Goal: Task Accomplishment & Management: Manage account settings

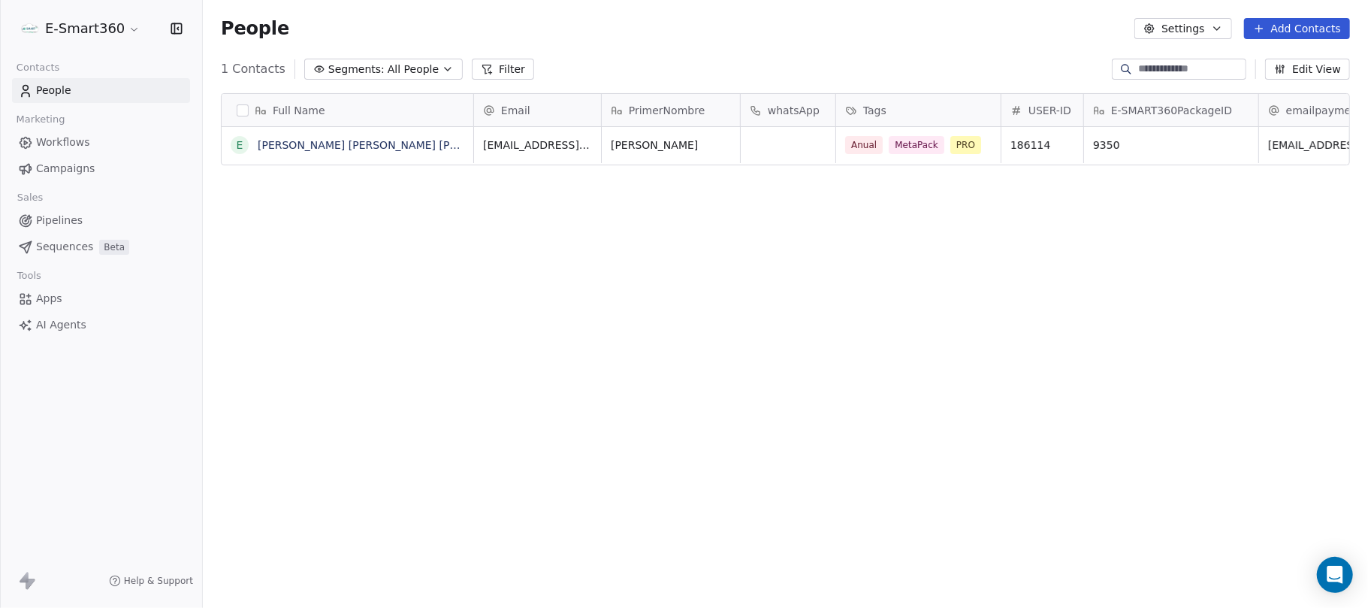
scroll to position [520, 1150]
click at [241, 115] on button "button" at bounding box center [243, 110] width 12 height 12
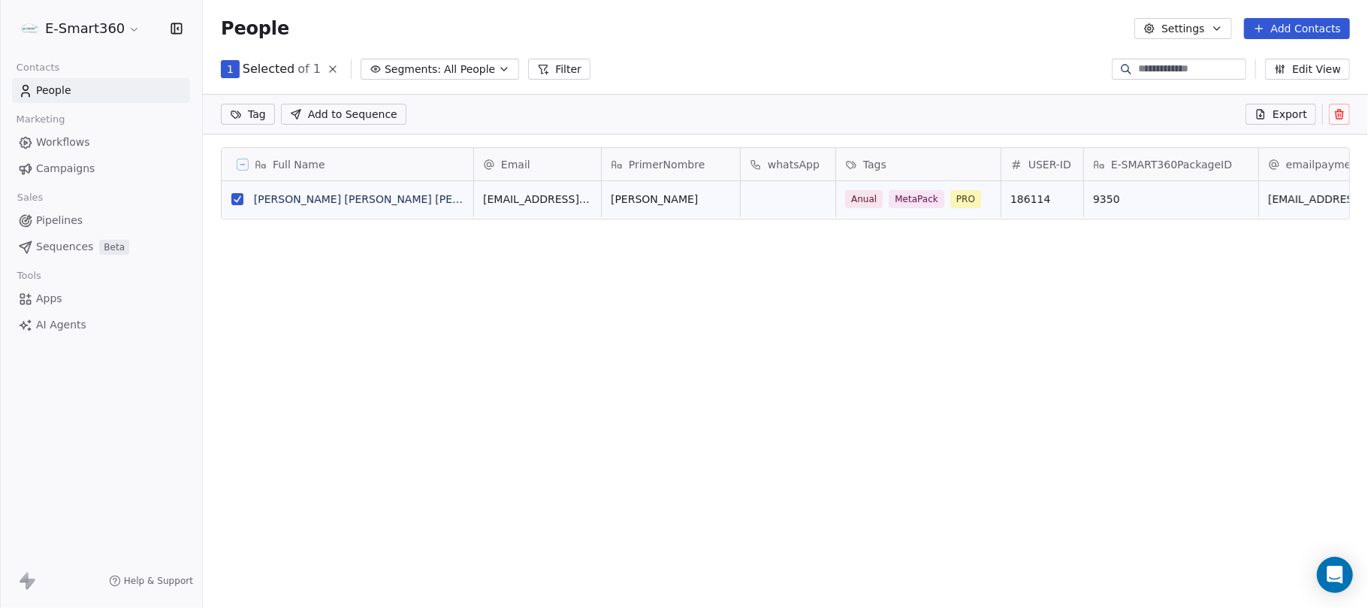
scroll to position [15, 15]
click at [1336, 111] on icon at bounding box center [1340, 114] width 12 height 12
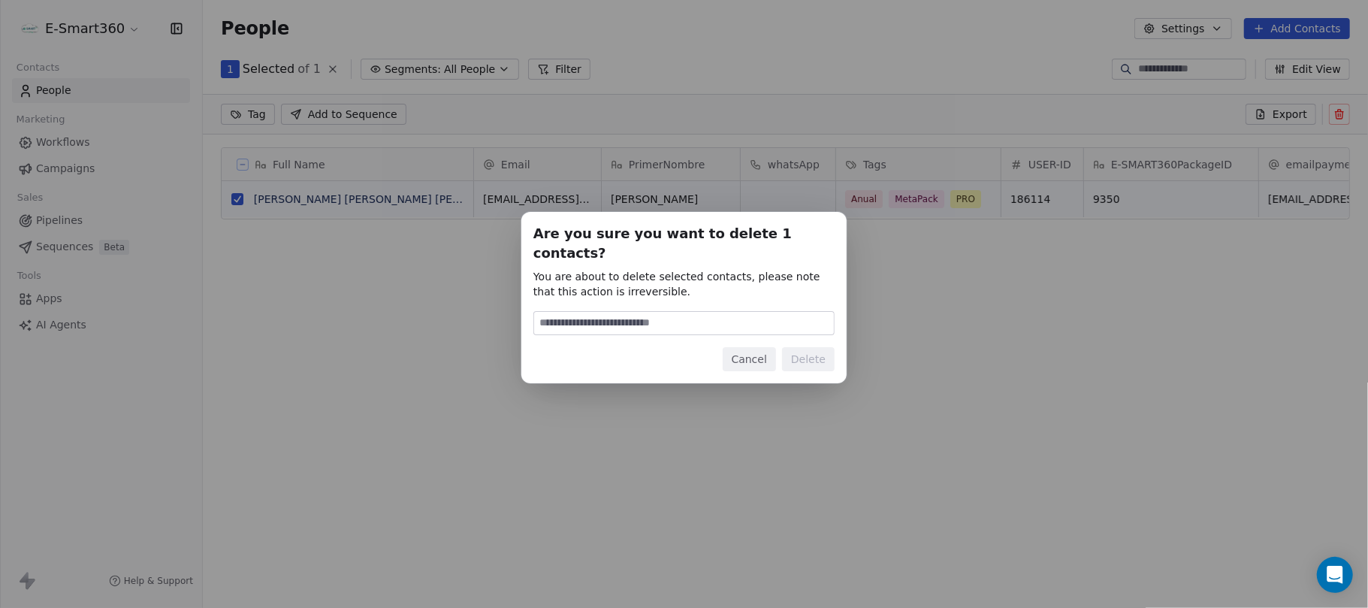
click at [1011, 272] on div "Are you sure you want to delete 1 contacts? You are about to delete selected co…" at bounding box center [684, 304] width 1368 height 232
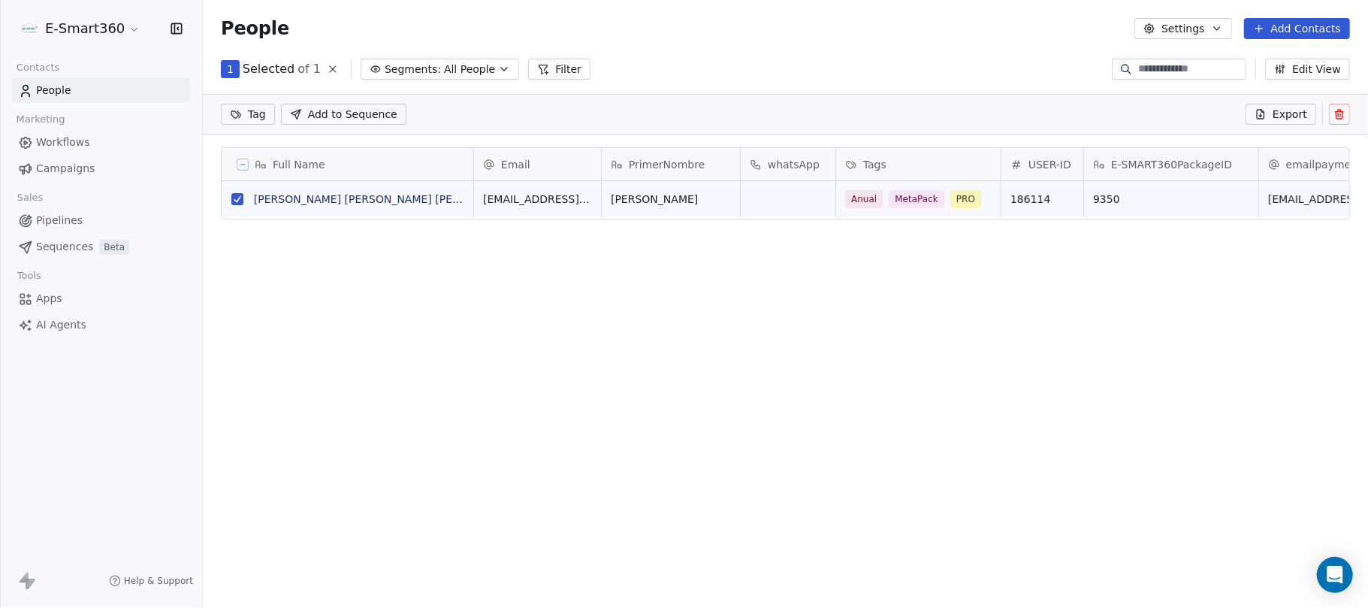
click at [1327, 113] on div "Export" at bounding box center [1298, 114] width 104 height 21
click at [1334, 118] on icon at bounding box center [1340, 114] width 12 height 12
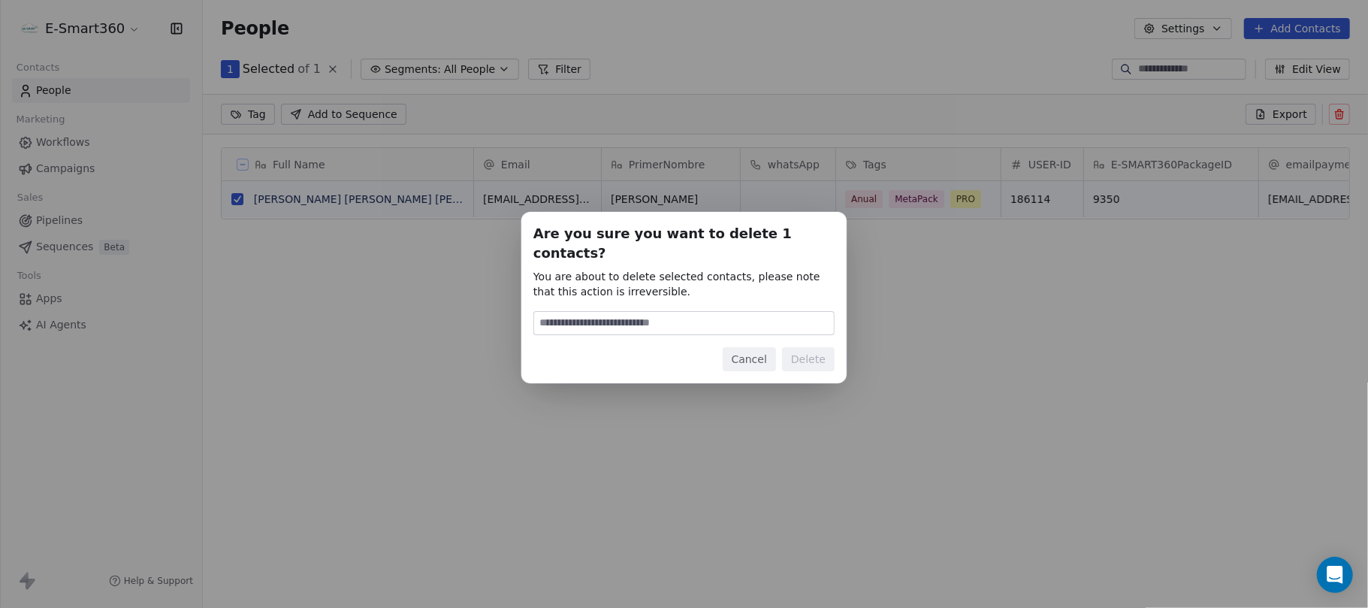
click at [774, 314] on input at bounding box center [684, 323] width 300 height 23
type input "******"
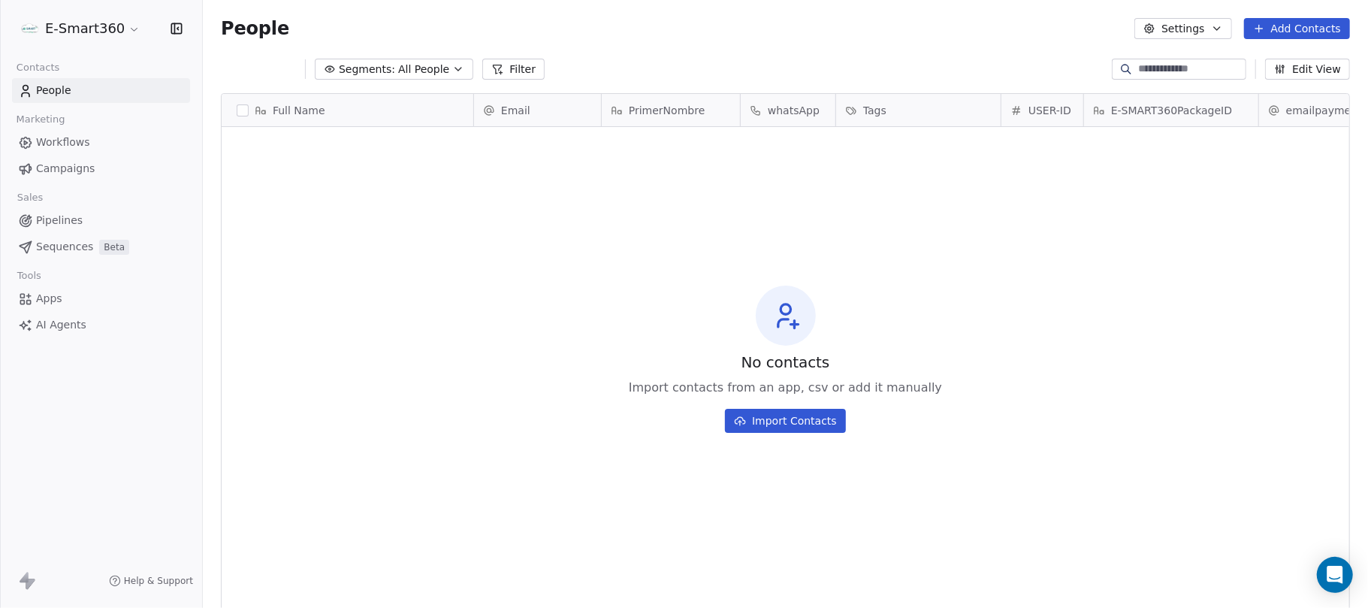
click at [243, 112] on button "button" at bounding box center [243, 110] width 12 height 12
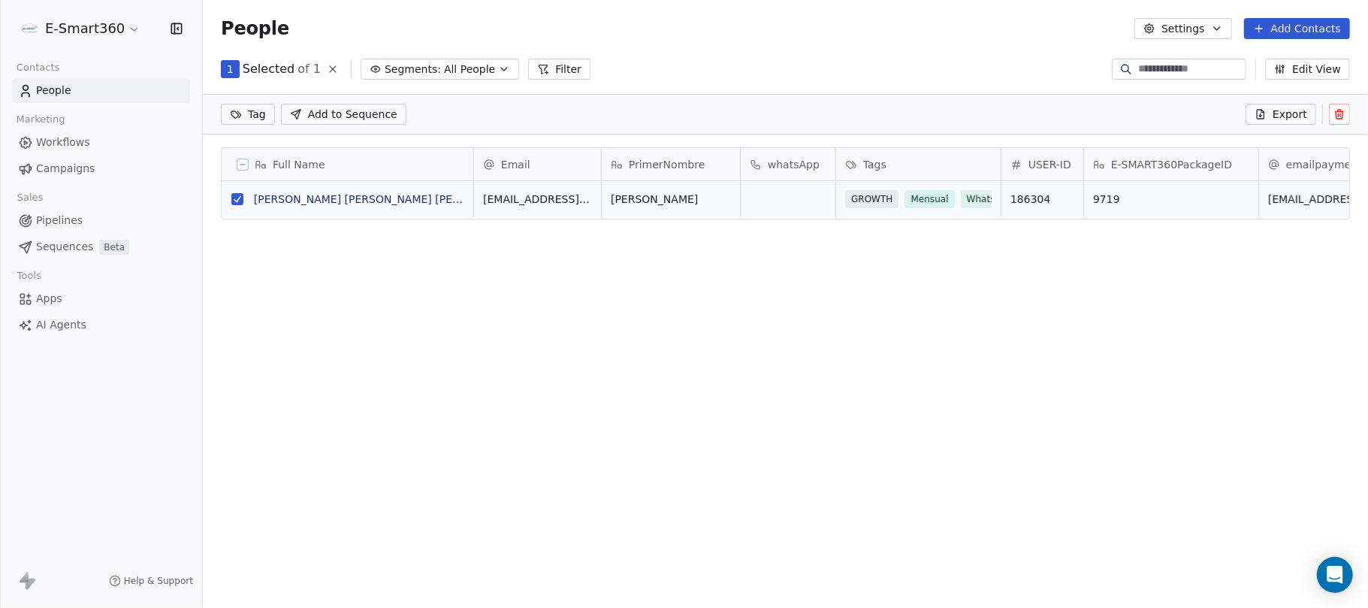
click at [1332, 116] on button at bounding box center [1339, 114] width 21 height 21
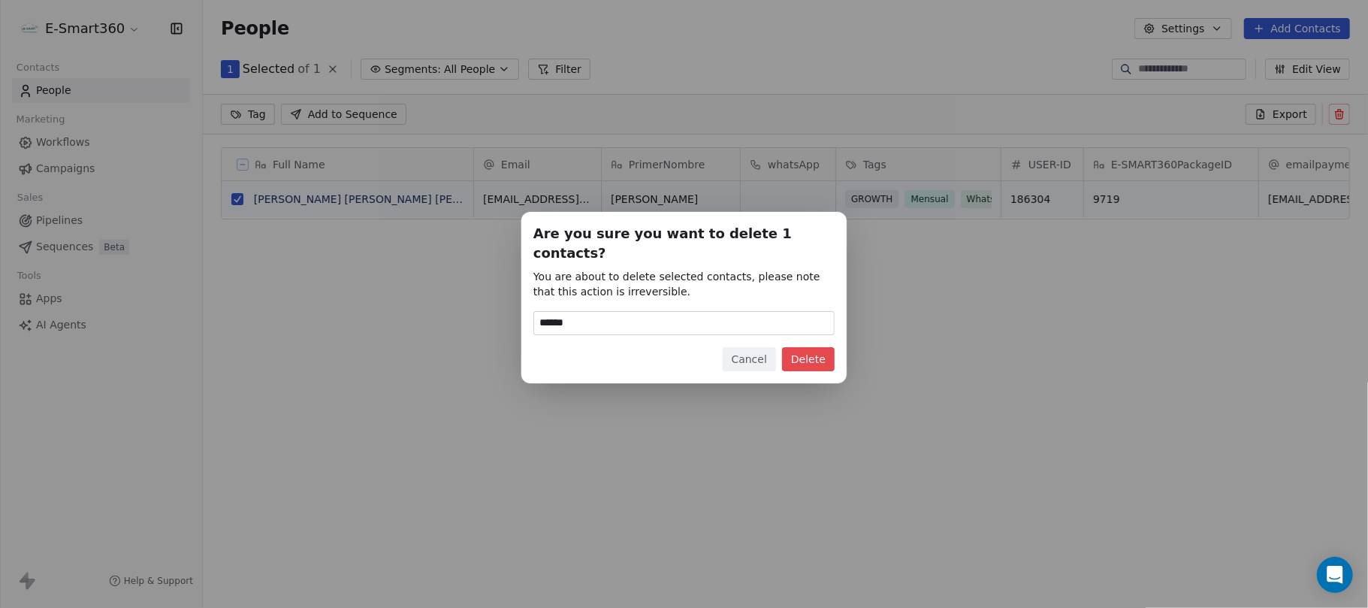
click at [798, 347] on button "Delete" at bounding box center [808, 359] width 53 height 24
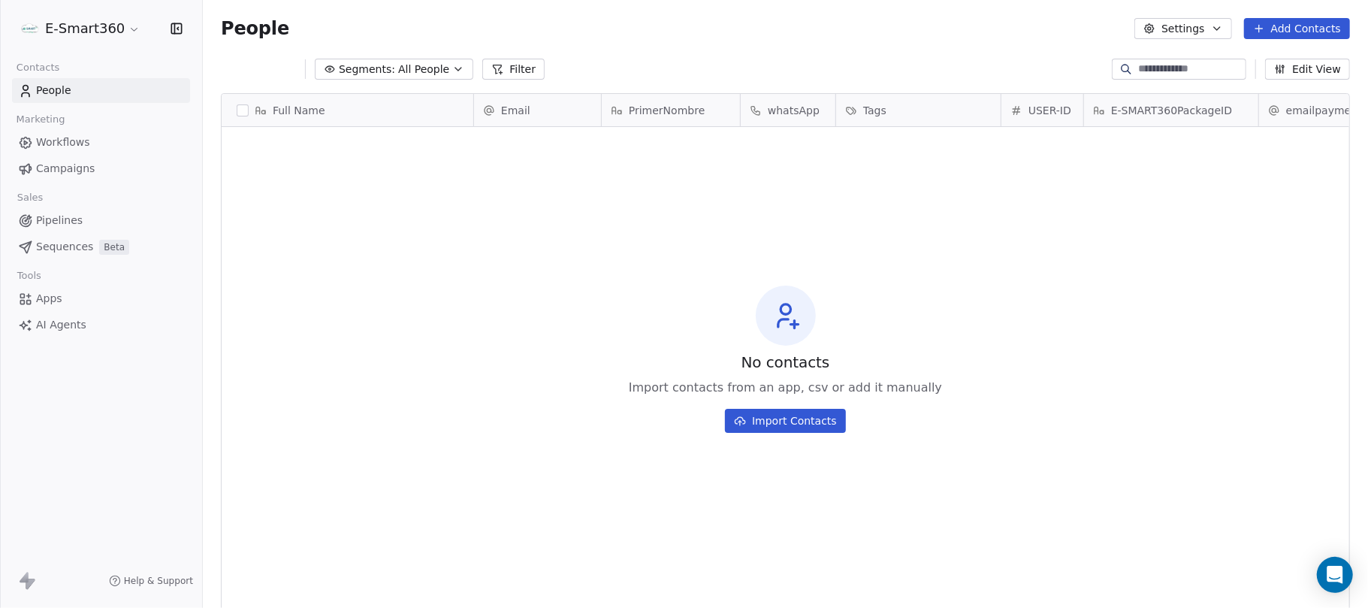
click at [243, 112] on button "button" at bounding box center [243, 110] width 12 height 12
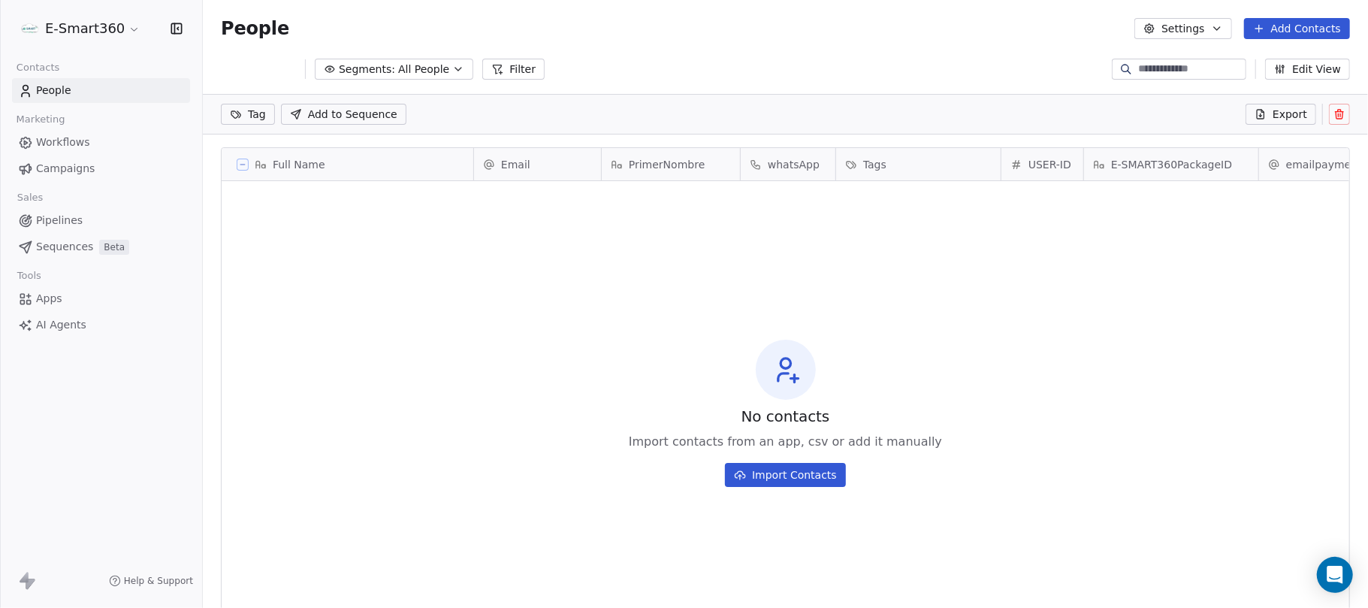
scroll to position [15, 15]
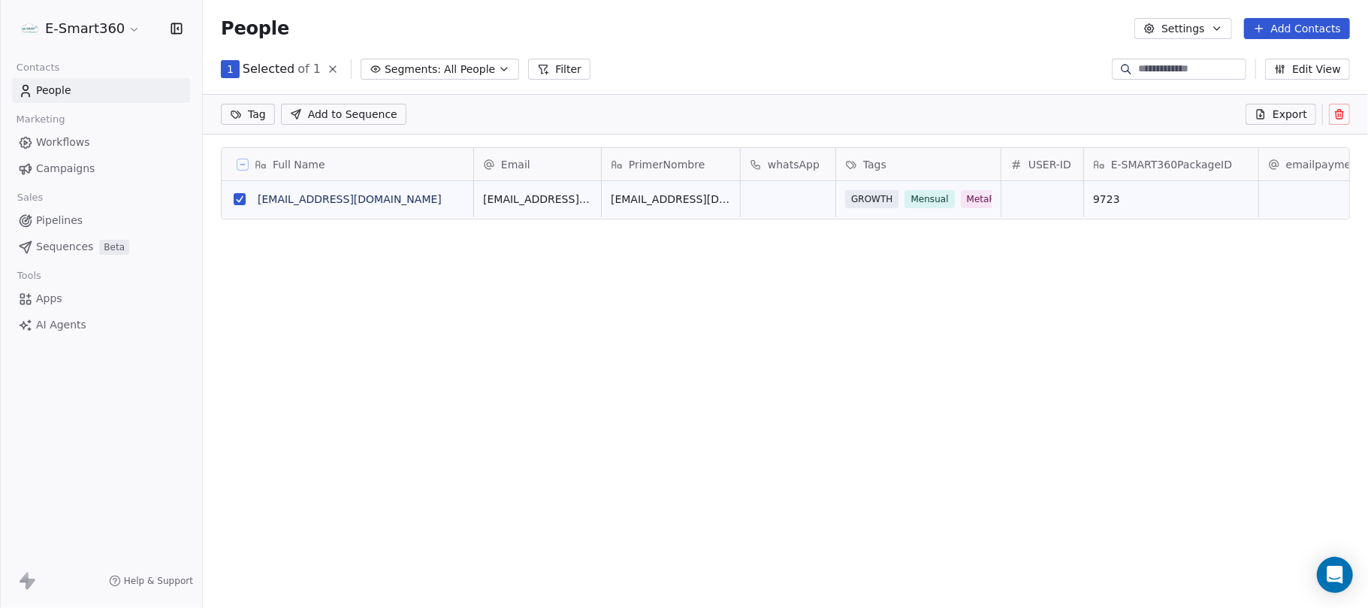
click at [1331, 118] on button at bounding box center [1339, 114] width 21 height 21
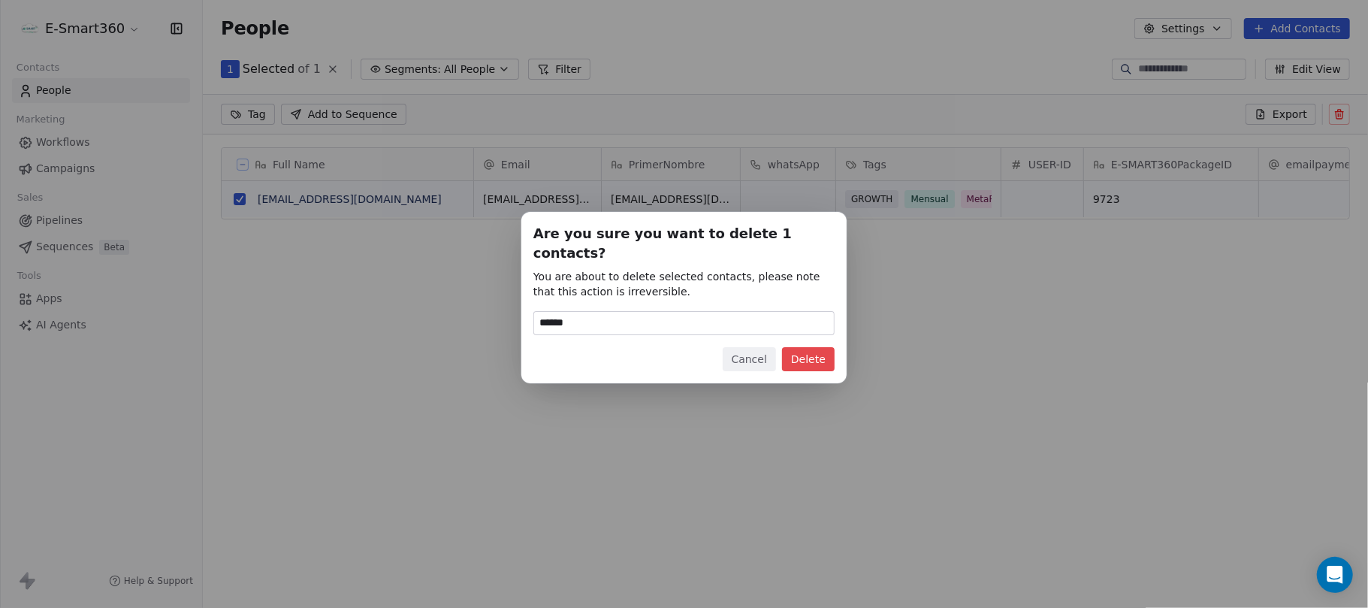
click at [827, 347] on button "Delete" at bounding box center [808, 359] width 53 height 24
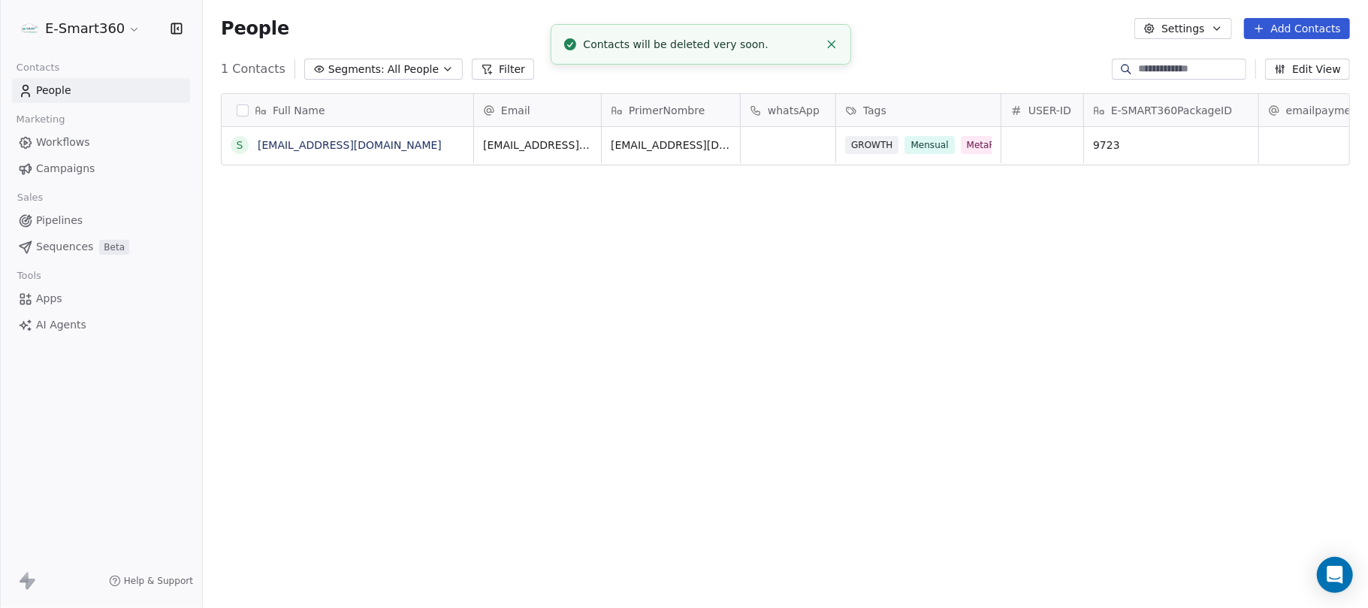
scroll to position [520, 1150]
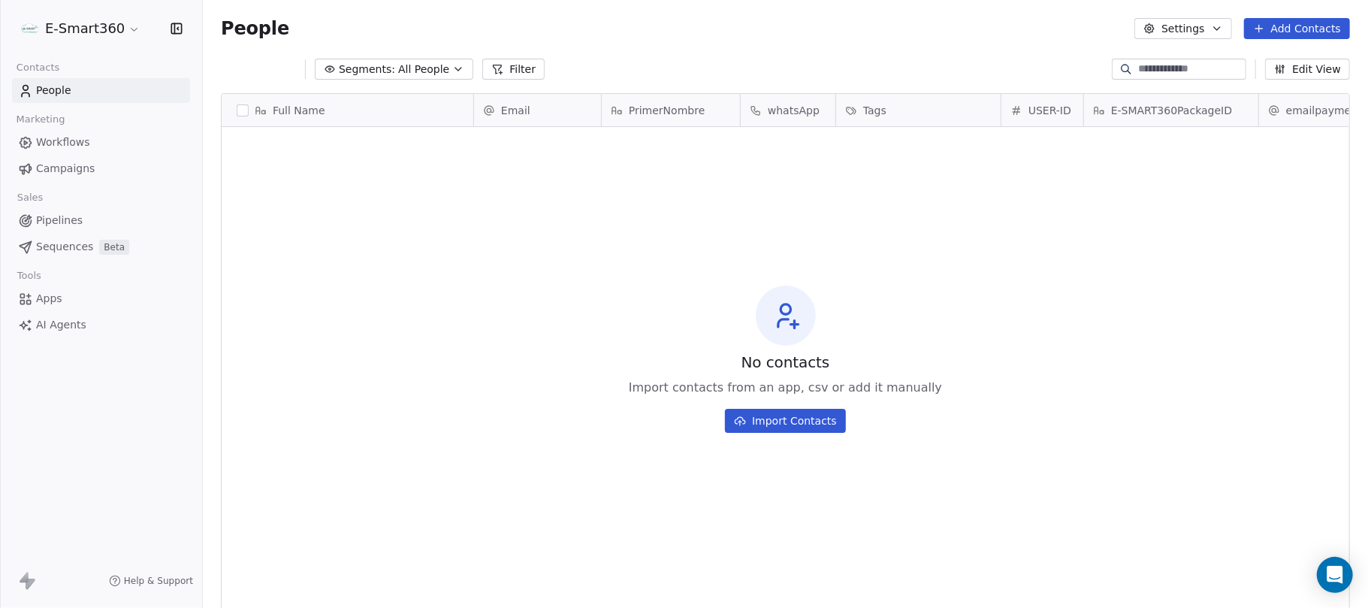
click at [239, 110] on button "button" at bounding box center [243, 110] width 12 height 12
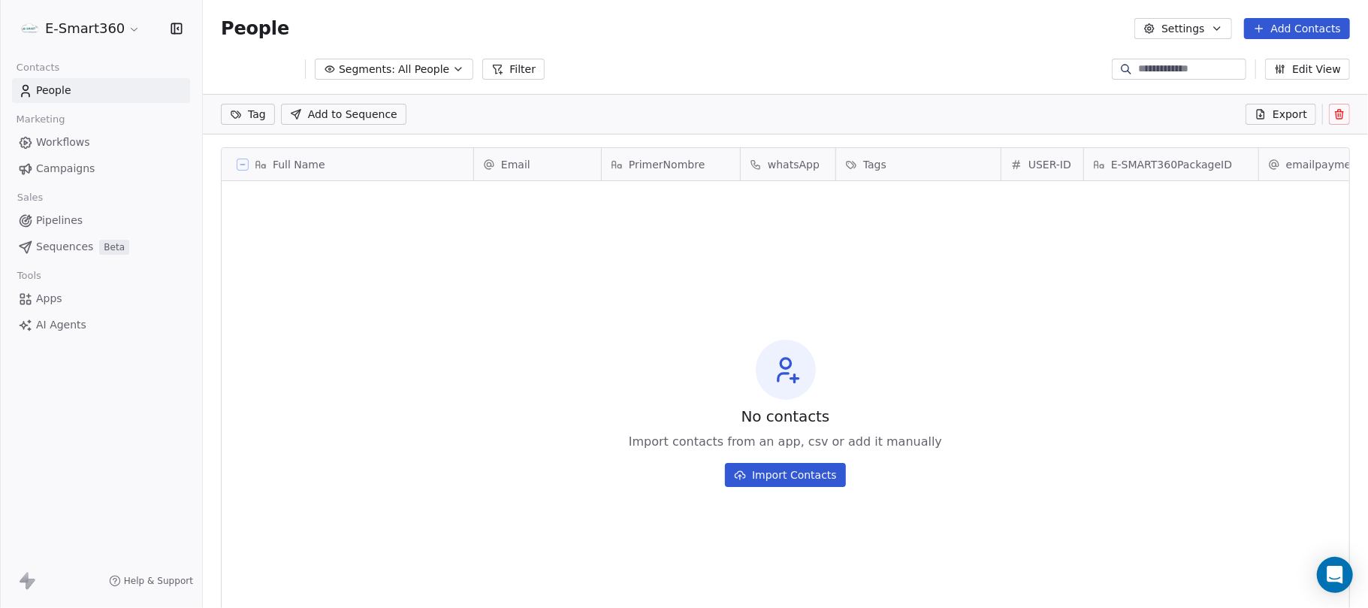
scroll to position [15, 15]
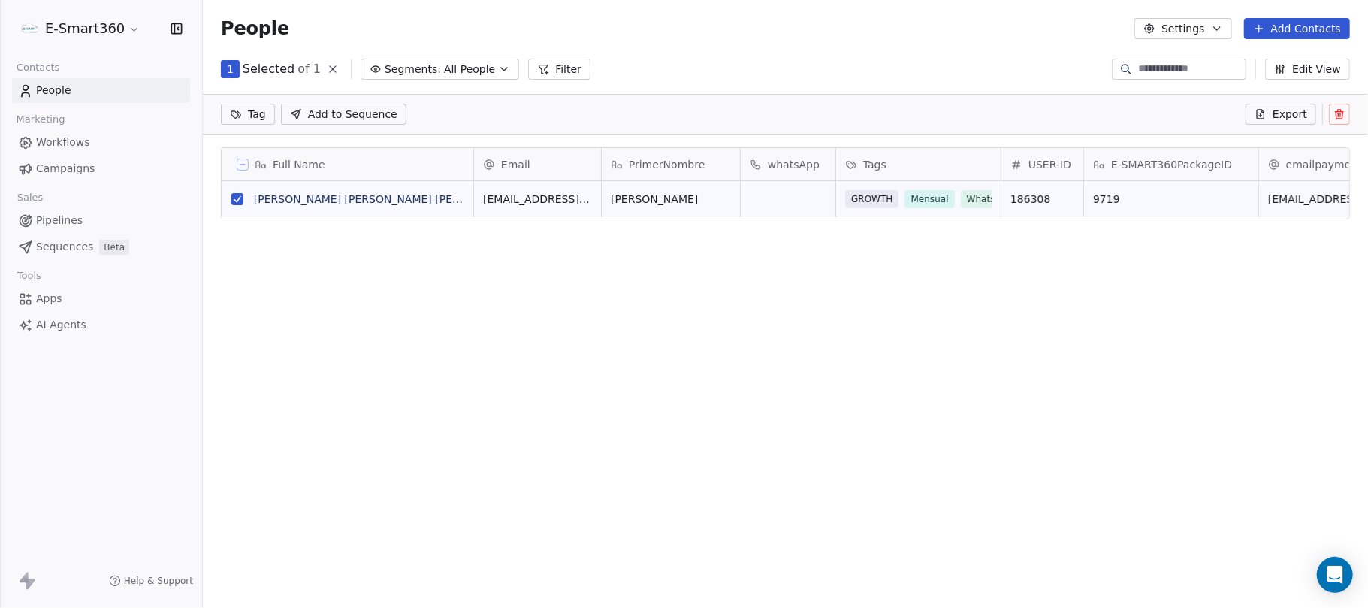
click at [1342, 109] on icon at bounding box center [1340, 114] width 12 height 12
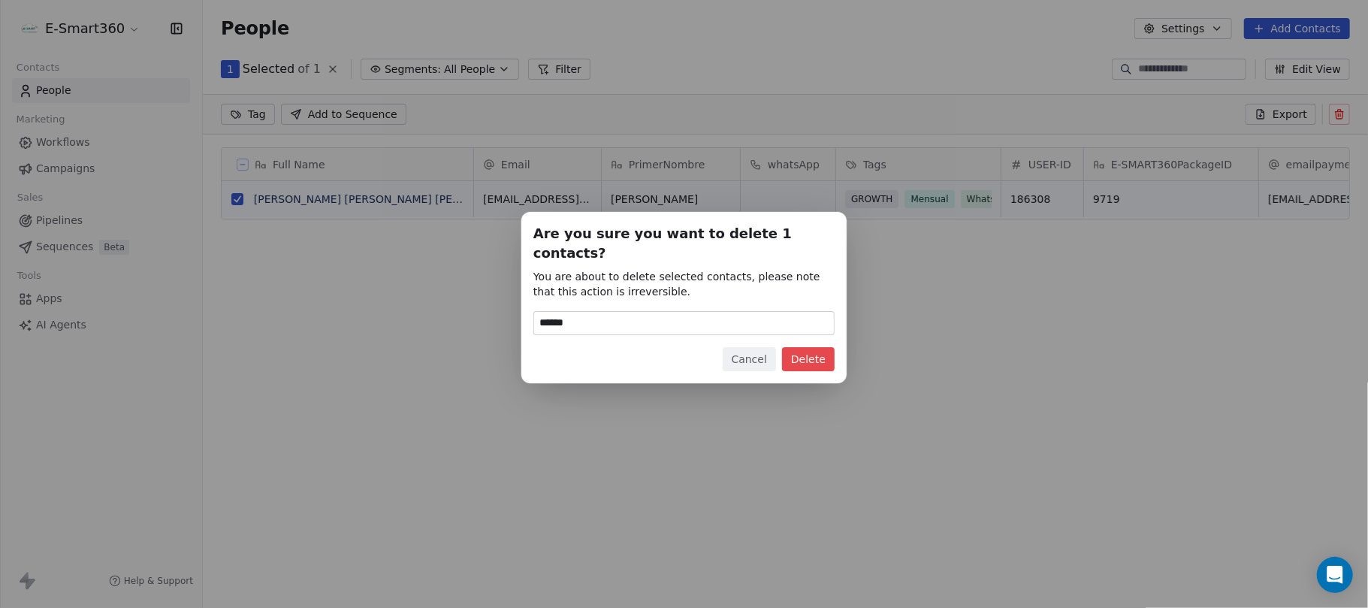
click at [792, 355] on button "Delete" at bounding box center [808, 359] width 53 height 24
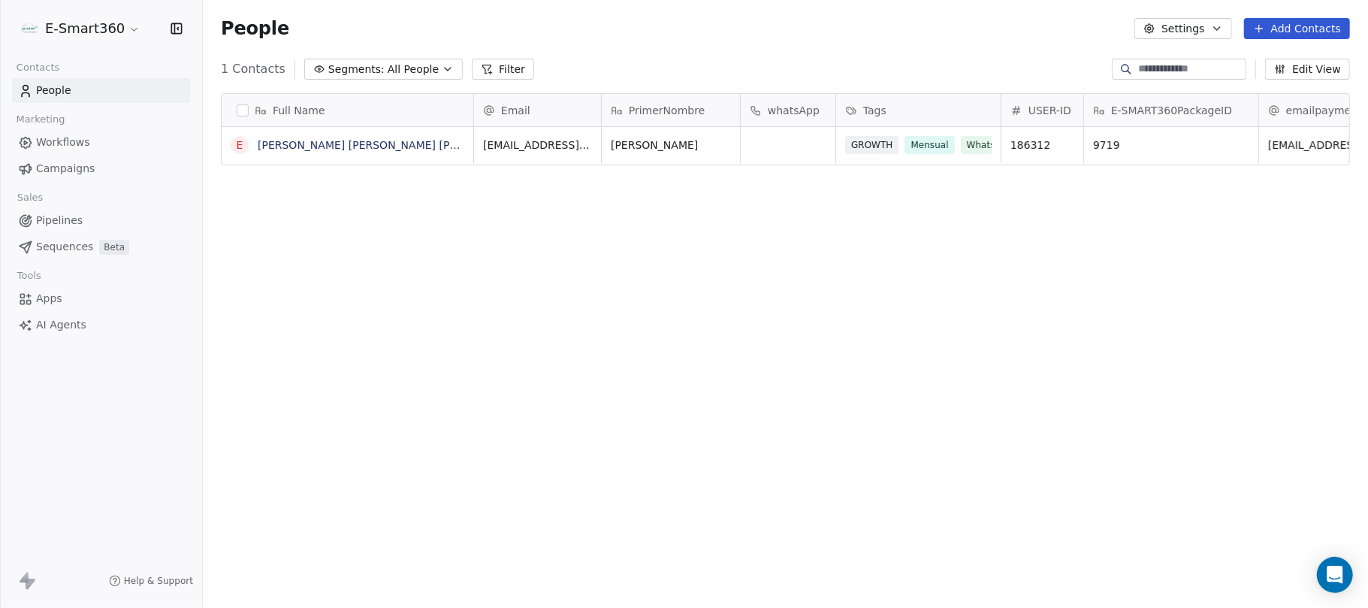
click at [66, 139] on span "Workflows" at bounding box center [63, 142] width 54 height 16
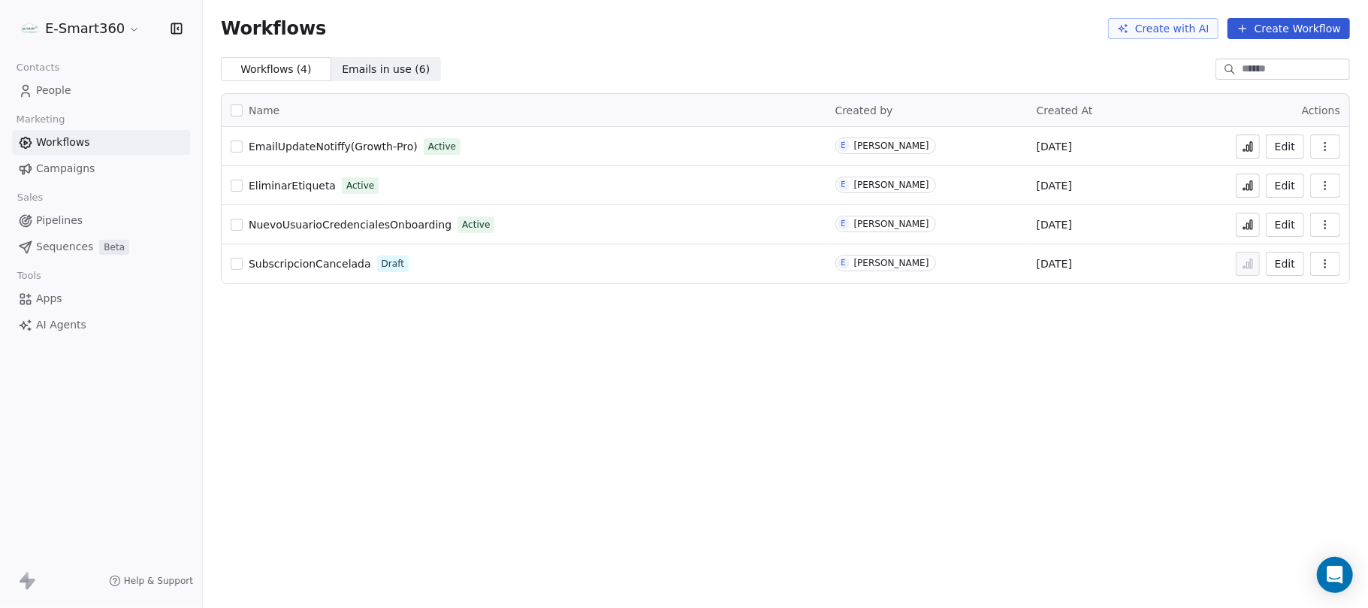
click at [1250, 227] on icon at bounding box center [1248, 226] width 2 height 6
